Goal: Navigation & Orientation: Find specific page/section

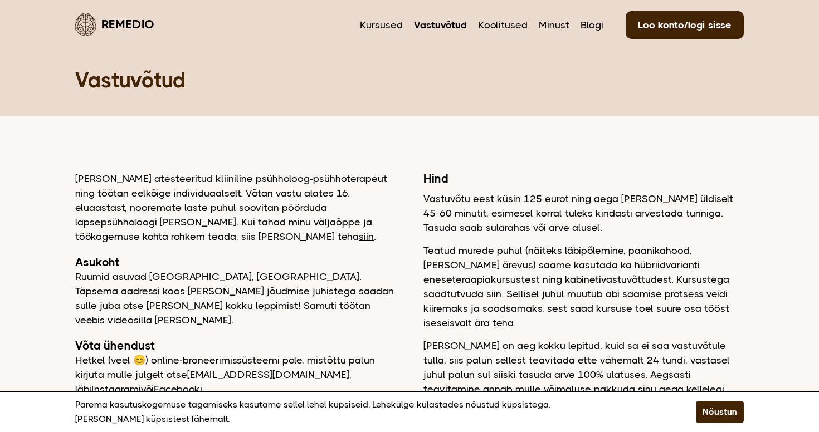
click at [454, 22] on link "Vastuvõtud" at bounding box center [440, 25] width 53 height 14
click at [553, 30] on link "Minust" at bounding box center [554, 25] width 31 height 14
